Goal: Browse casually

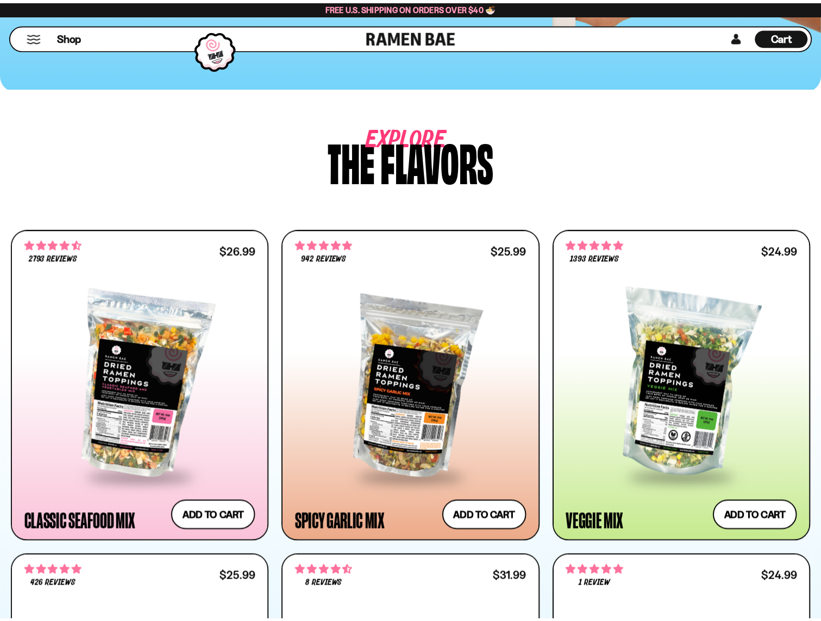
scroll to position [524, 0]
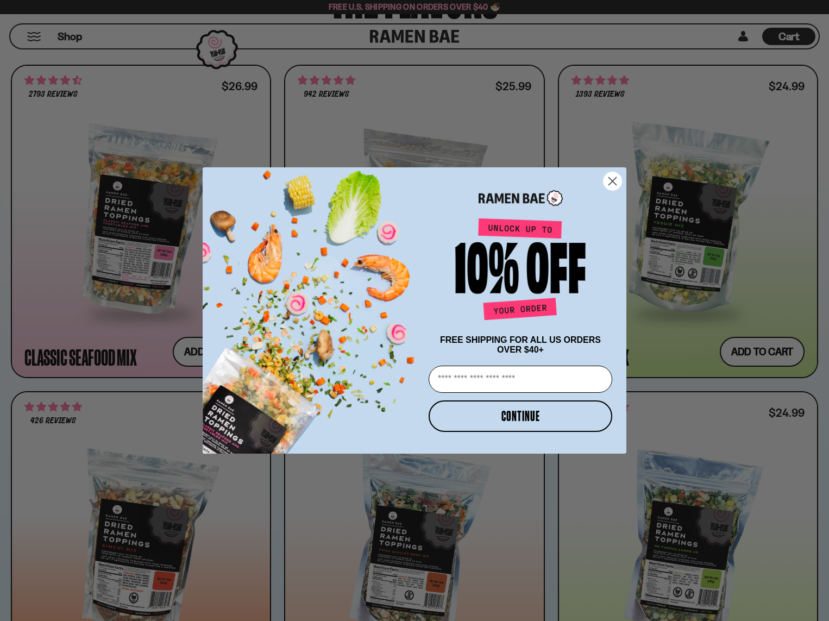
click at [609, 177] on circle "Close dialog" at bounding box center [612, 181] width 18 height 18
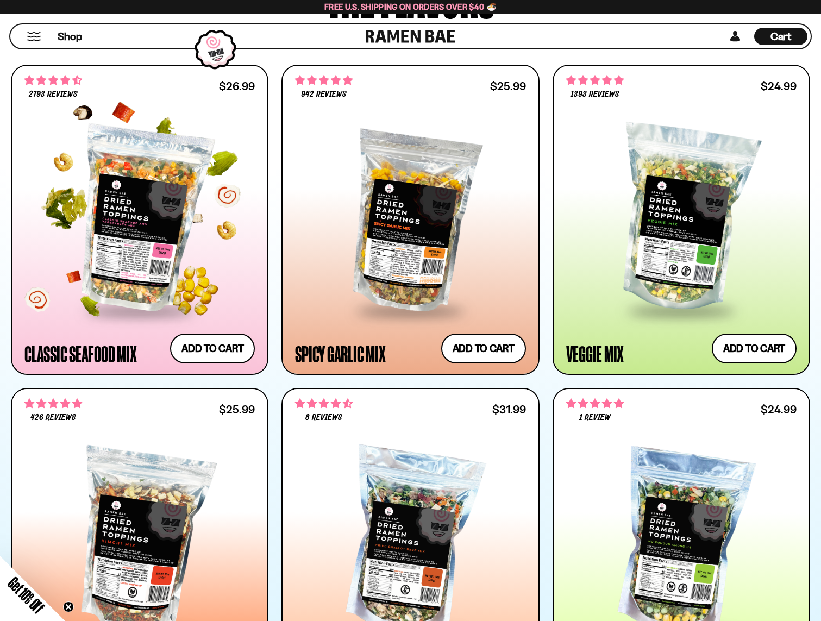
click at [166, 209] on div at bounding box center [139, 219] width 230 height 181
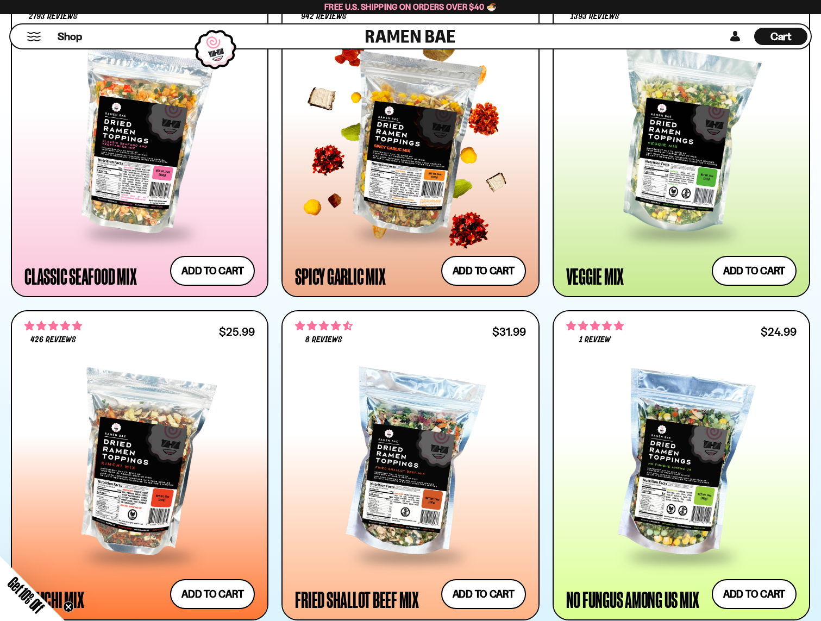
scroll to position [611, 0]
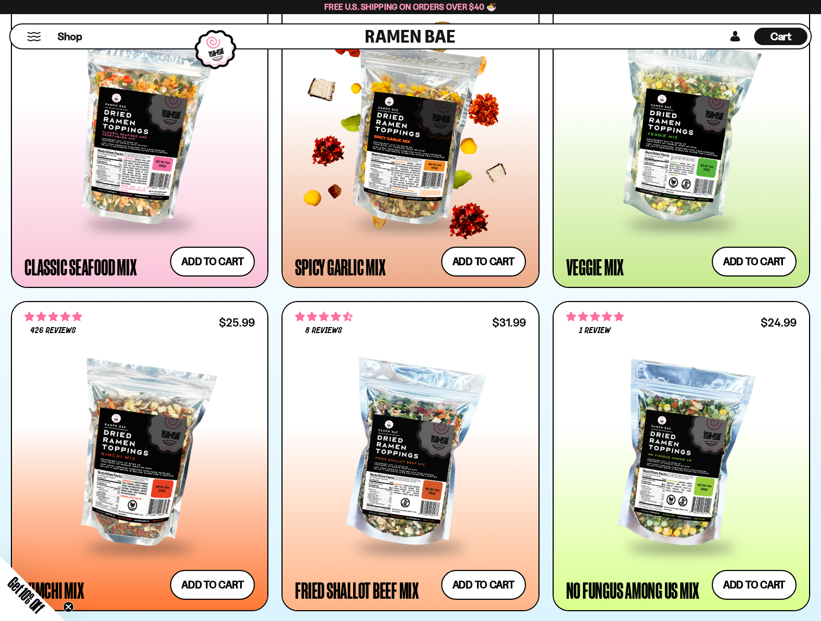
click at [418, 181] on div at bounding box center [410, 132] width 230 height 181
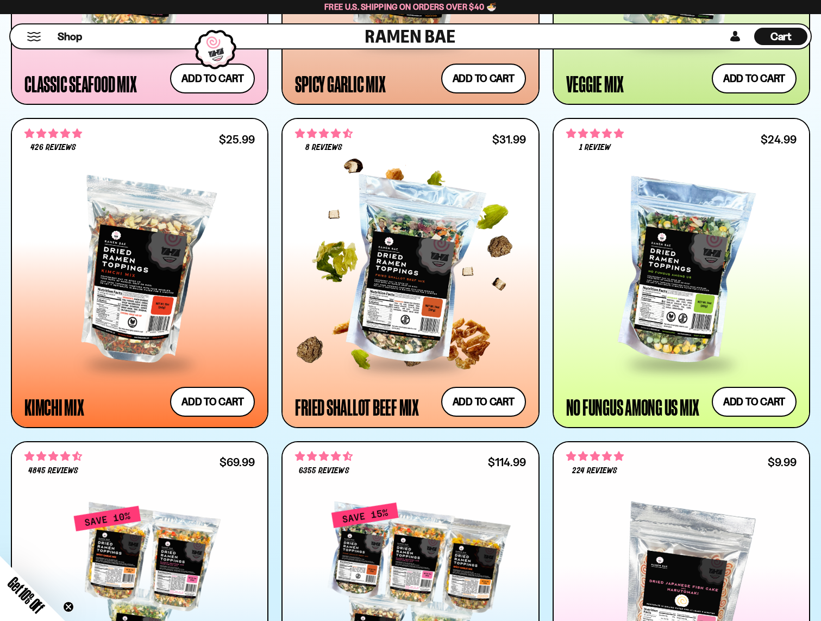
scroll to position [577, 0]
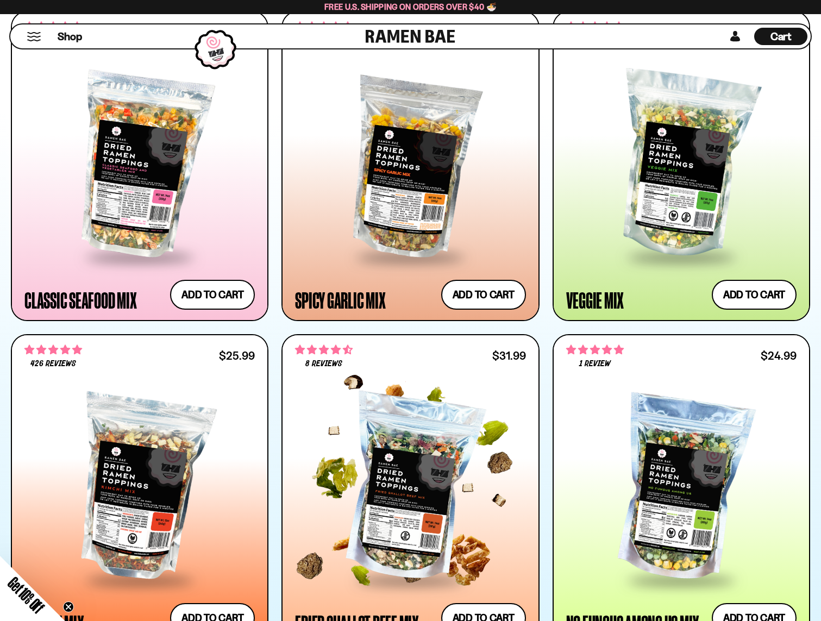
click at [436, 429] on div at bounding box center [410, 488] width 230 height 181
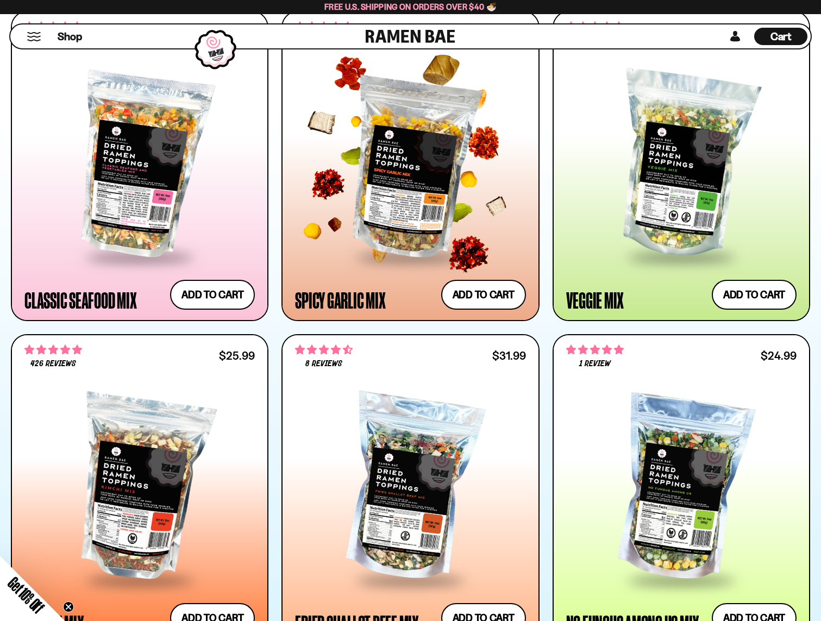
click at [429, 198] on div at bounding box center [410, 165] width 230 height 181
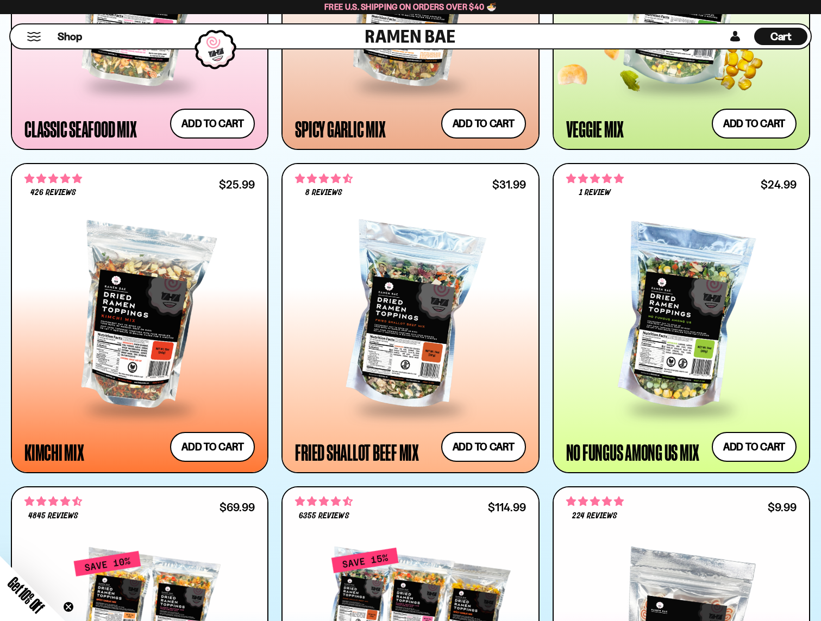
scroll to position [751, 0]
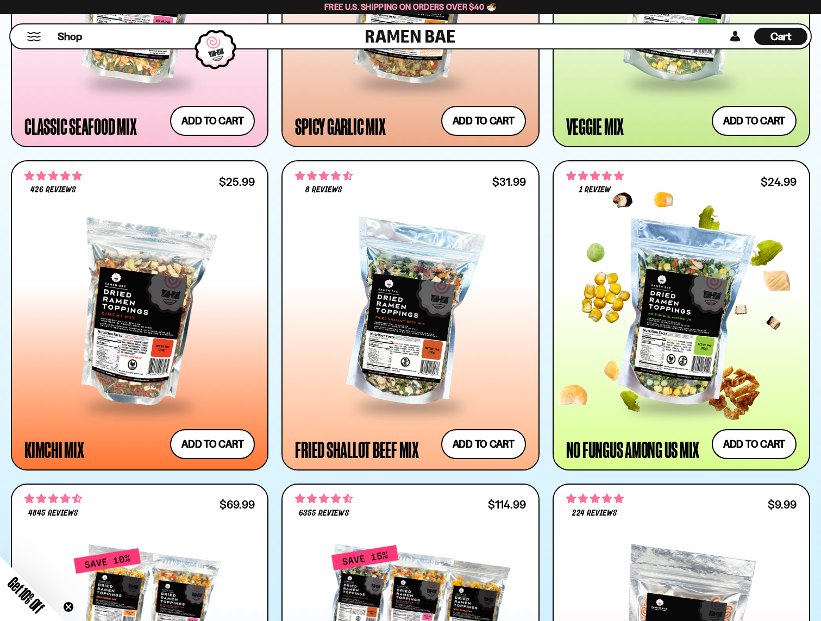
click at [672, 255] on div at bounding box center [681, 314] width 230 height 181
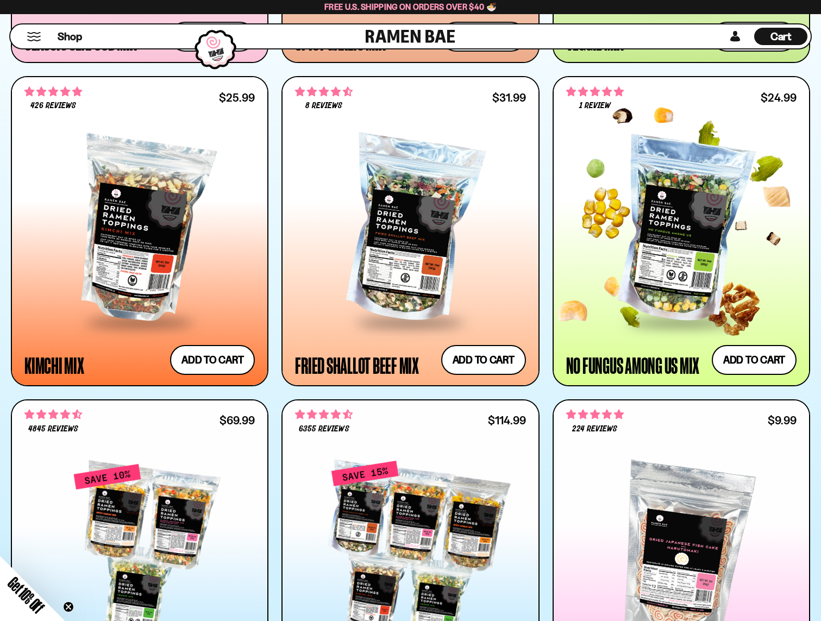
scroll to position [838, 0]
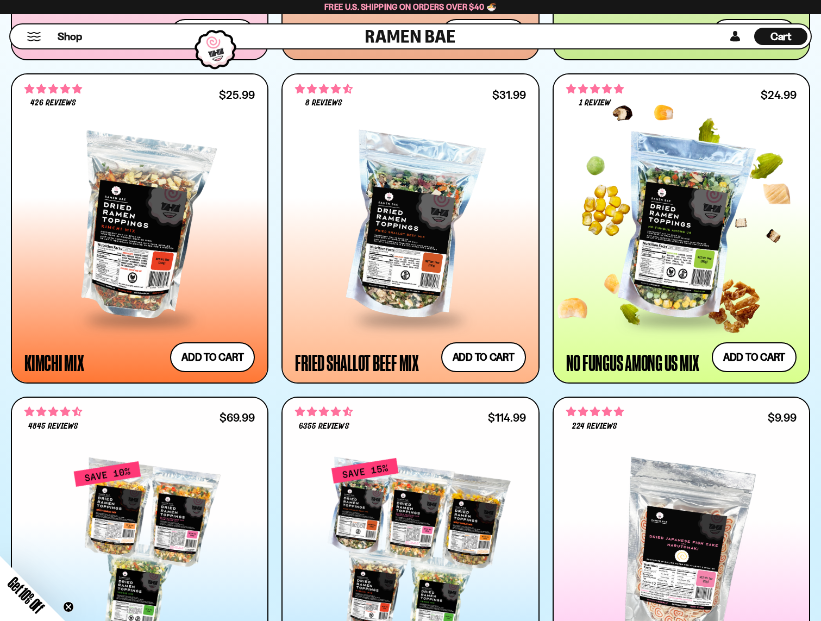
click at [696, 212] on div at bounding box center [681, 227] width 230 height 181
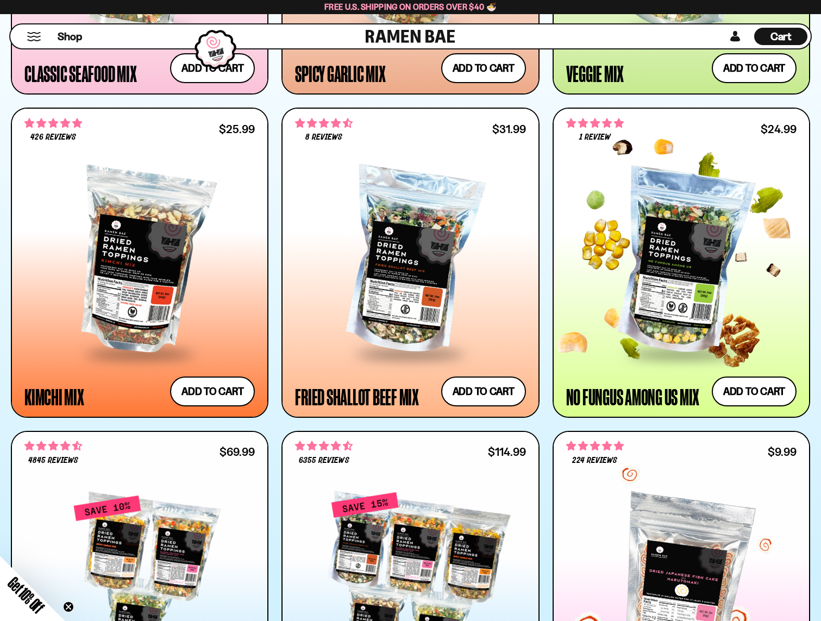
scroll to position [960, 0]
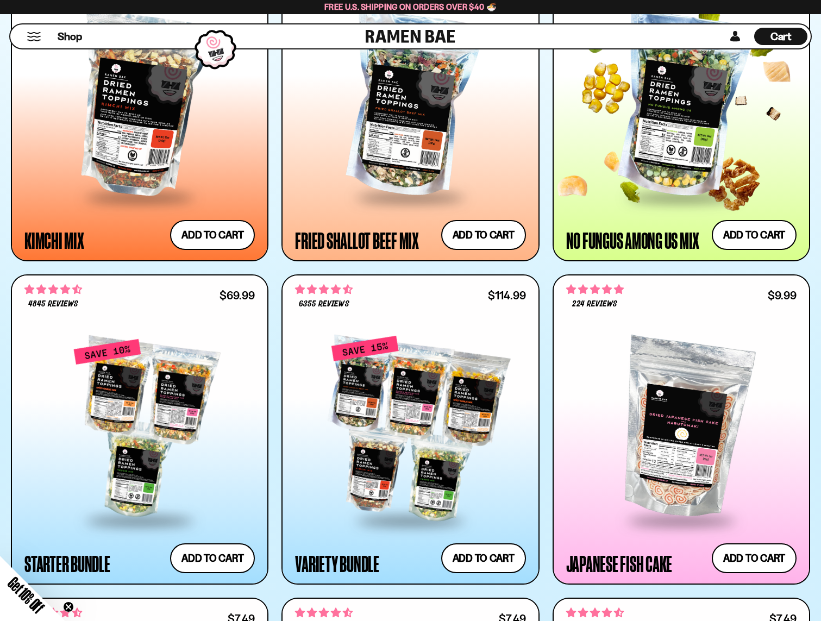
click at [668, 141] on div at bounding box center [681, 105] width 230 height 181
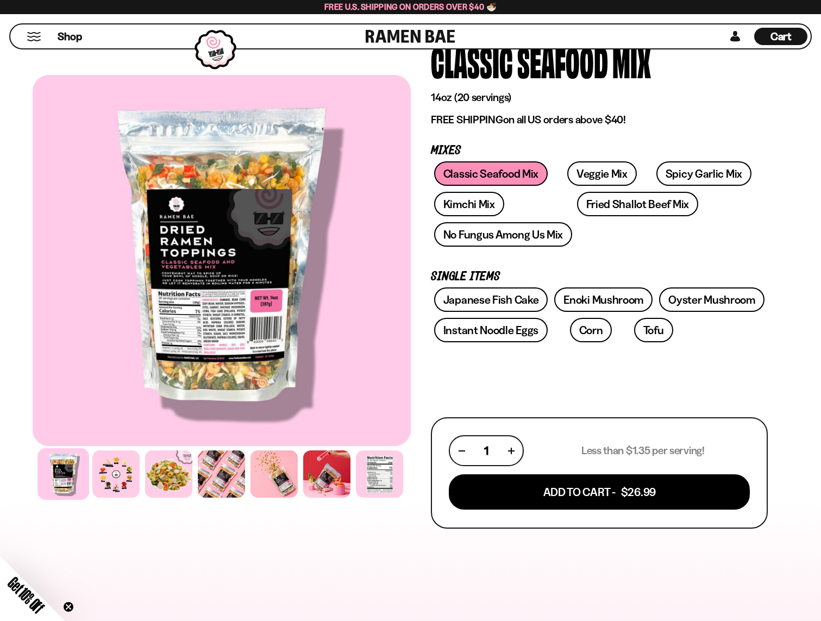
scroll to position [87, 0]
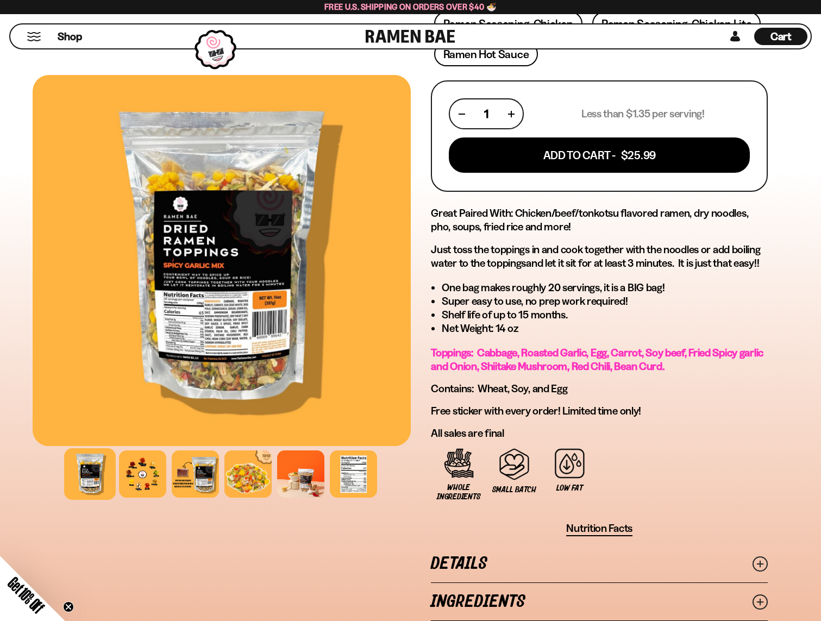
scroll to position [417, 0]
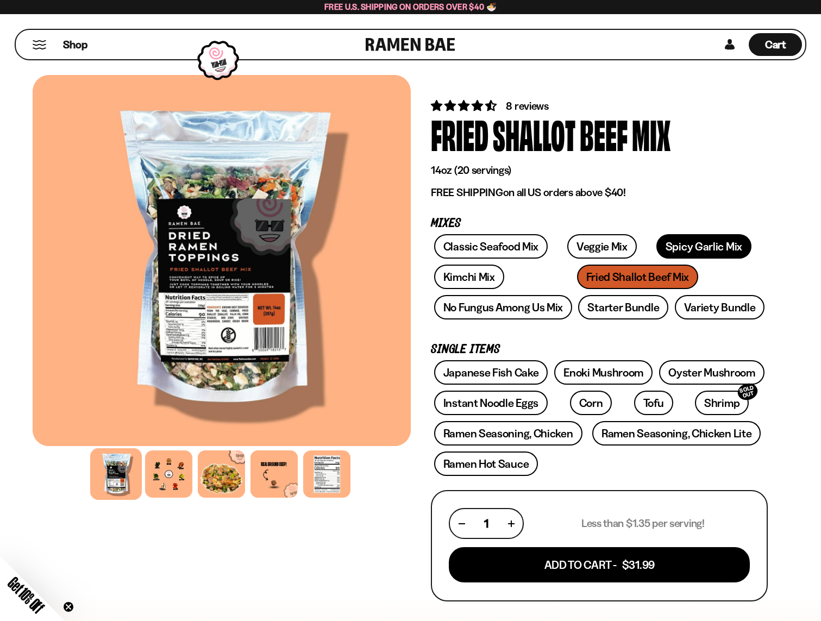
click at [681, 253] on link "Spicy Garlic Mix" at bounding box center [703, 246] width 95 height 24
click at [689, 253] on link "Spicy Garlic Mix" at bounding box center [703, 246] width 95 height 24
click at [576, 283] on div "Classic Seafood Mix Veggie Mix Spicy Garlic Mix Kimchi Mix Fried Shallot Beef M…" at bounding box center [599, 279] width 337 height 91
click at [667, 249] on link "Spicy Garlic Mix" at bounding box center [703, 246] width 95 height 24
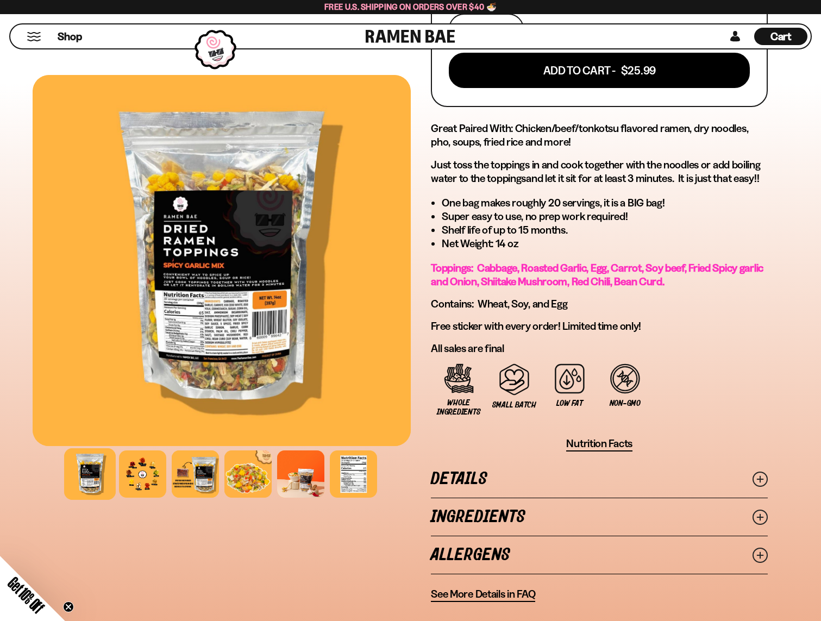
scroll to position [475, 0]
